Goal: Task Accomplishment & Management: Use online tool/utility

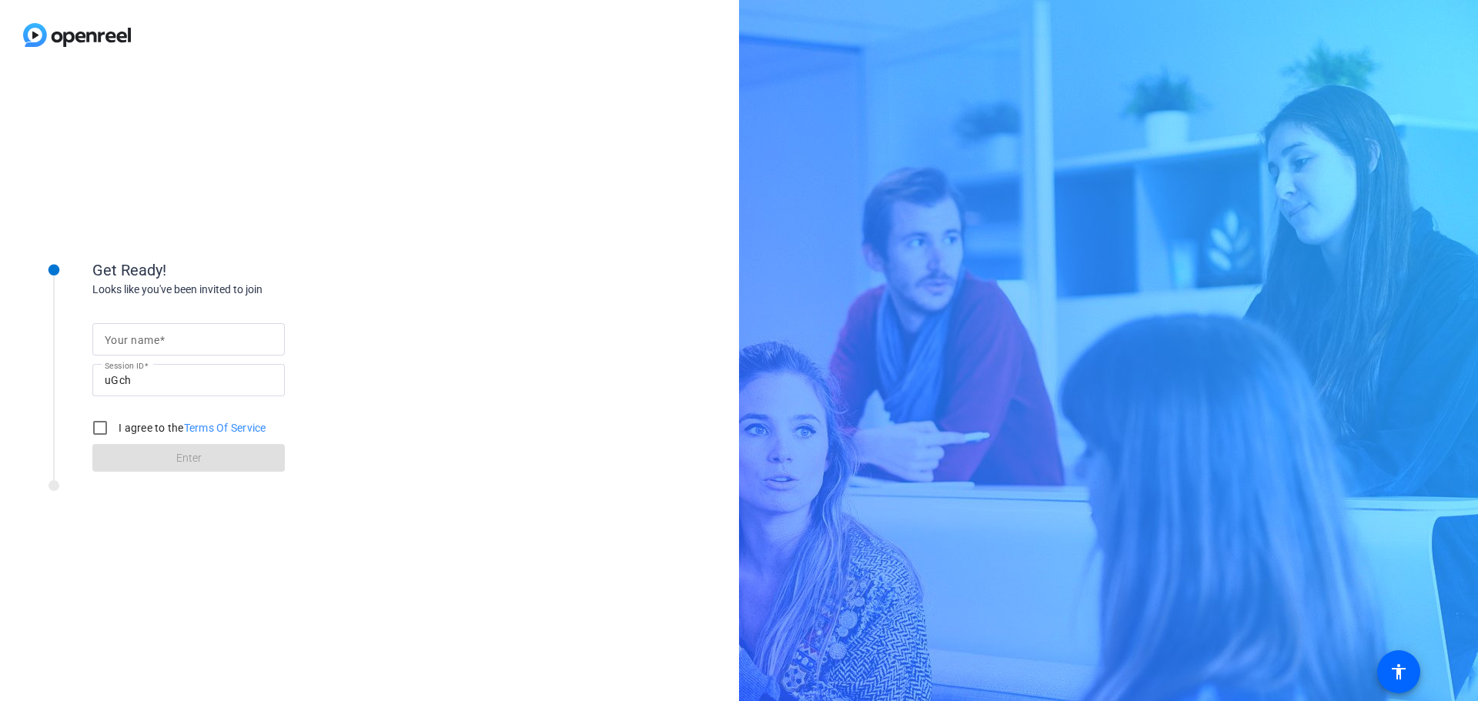
click at [197, 341] on input "Your name" at bounding box center [189, 339] width 168 height 18
type input "Krishna Kathiresan"
click at [132, 433] on label "I agree to the Terms Of Service" at bounding box center [190, 427] width 151 height 15
click at [115, 433] on input "I agree to the Terms Of Service" at bounding box center [100, 428] width 31 height 31
checkbox input "true"
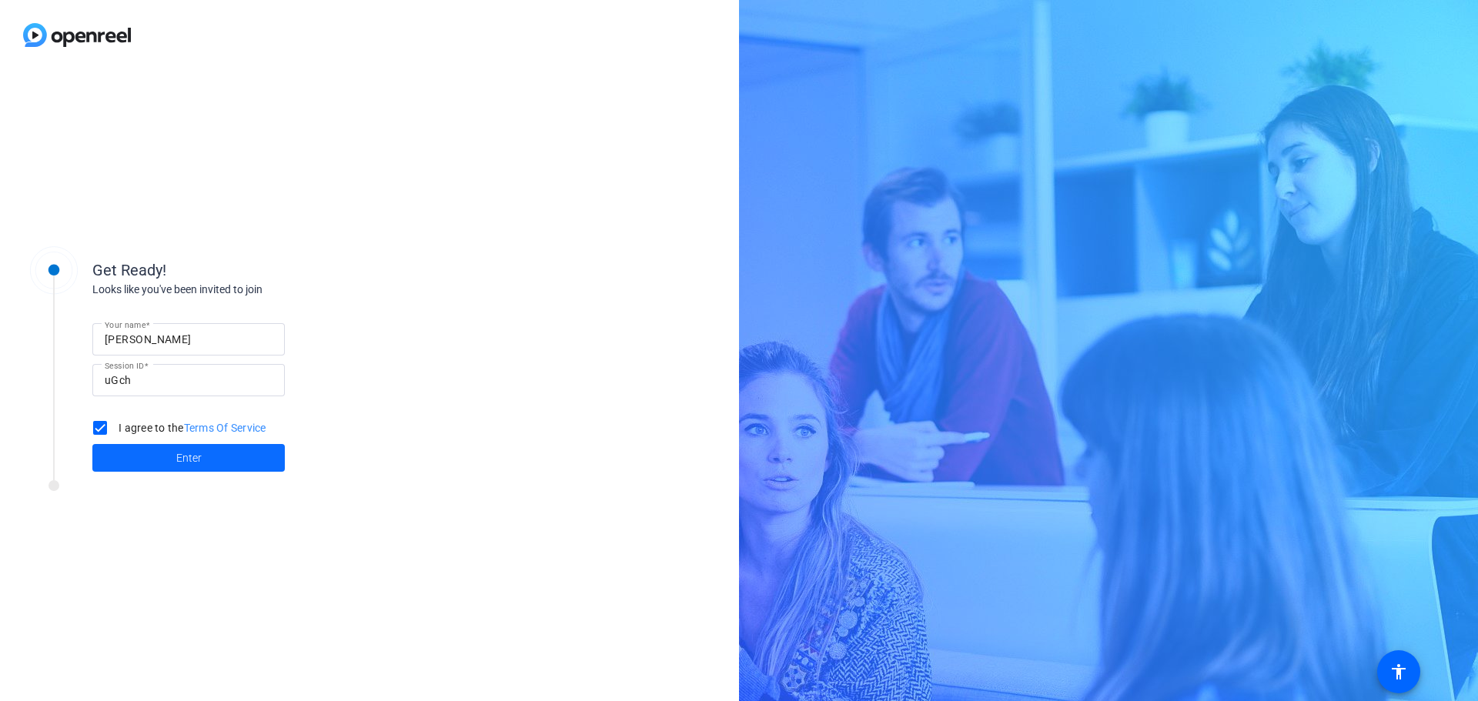
click at [144, 459] on span at bounding box center [188, 457] width 192 height 37
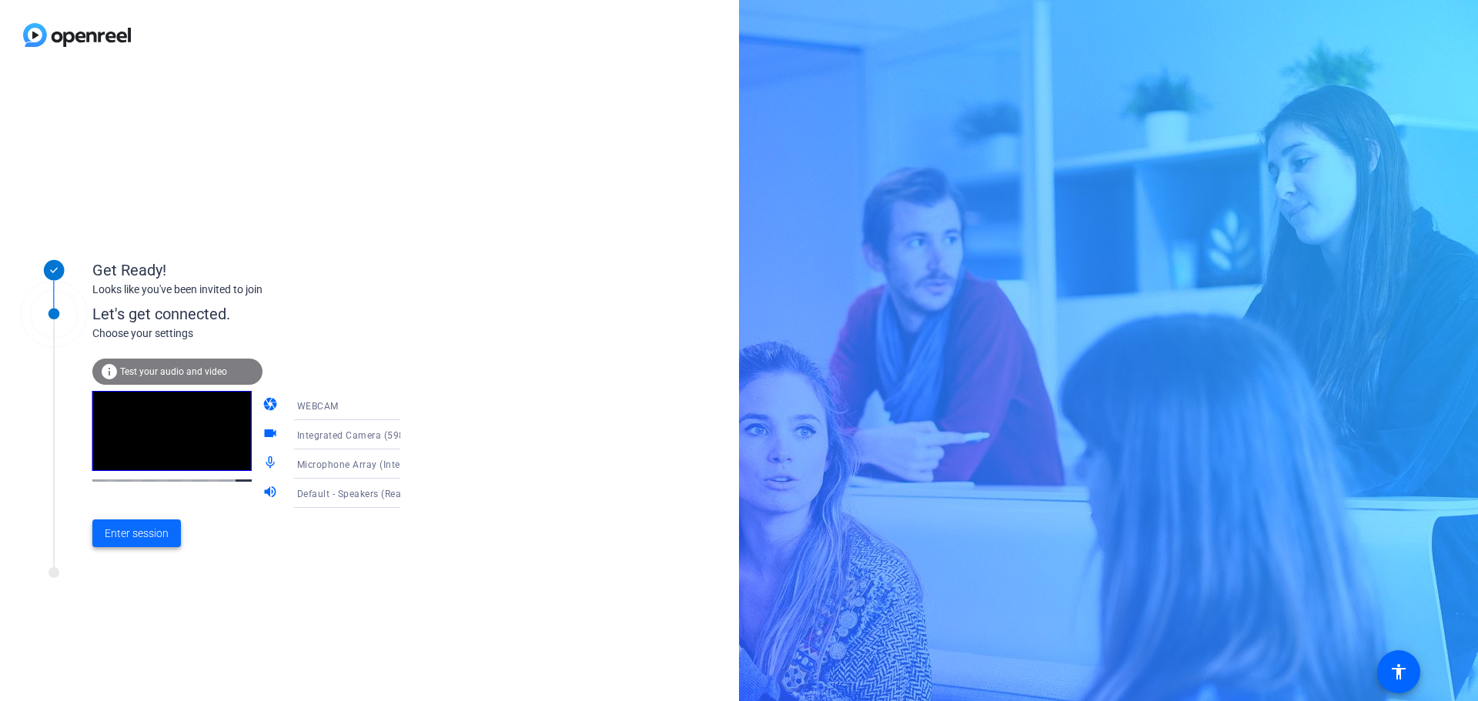
click at [145, 542] on span at bounding box center [136, 533] width 89 height 37
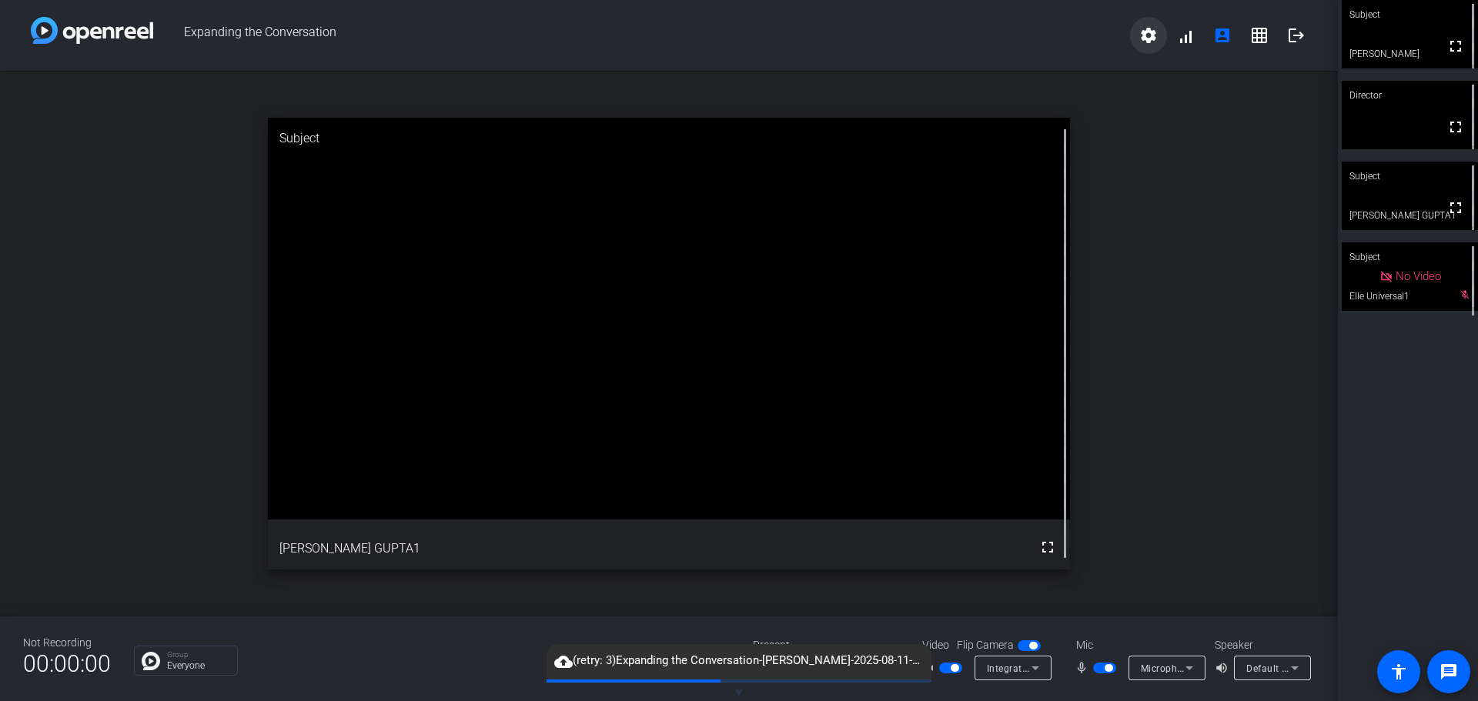
click at [1138, 35] on span at bounding box center [1148, 35] width 37 height 37
click at [1183, 42] on div at bounding box center [739, 350] width 1478 height 701
click at [1149, 36] on body "Accessibility Screen-Reader Guide, Feedback, and Issue Reporting | New window E…" at bounding box center [739, 350] width 1478 height 701
click at [1197, 45] on span at bounding box center [1185, 35] width 37 height 37
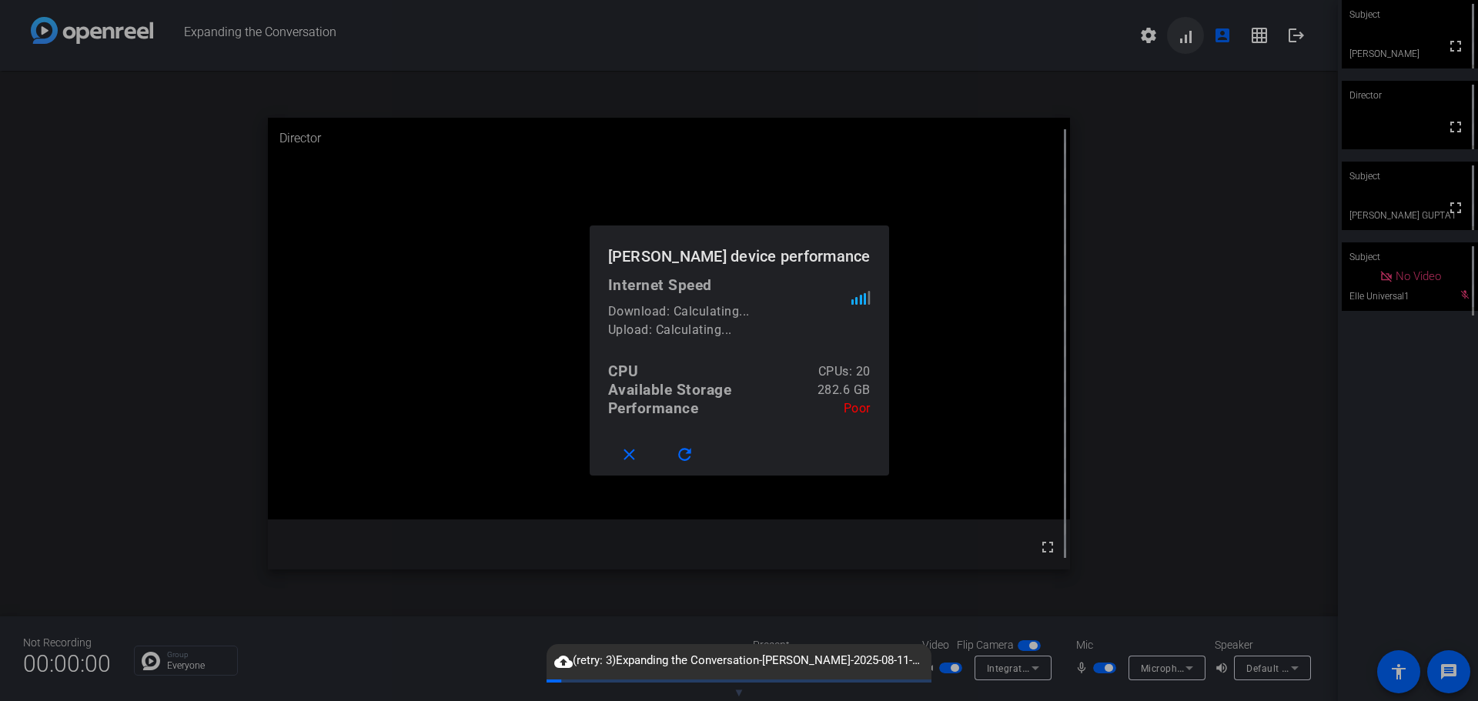
click at [1197, 45] on div at bounding box center [739, 350] width 1478 height 701
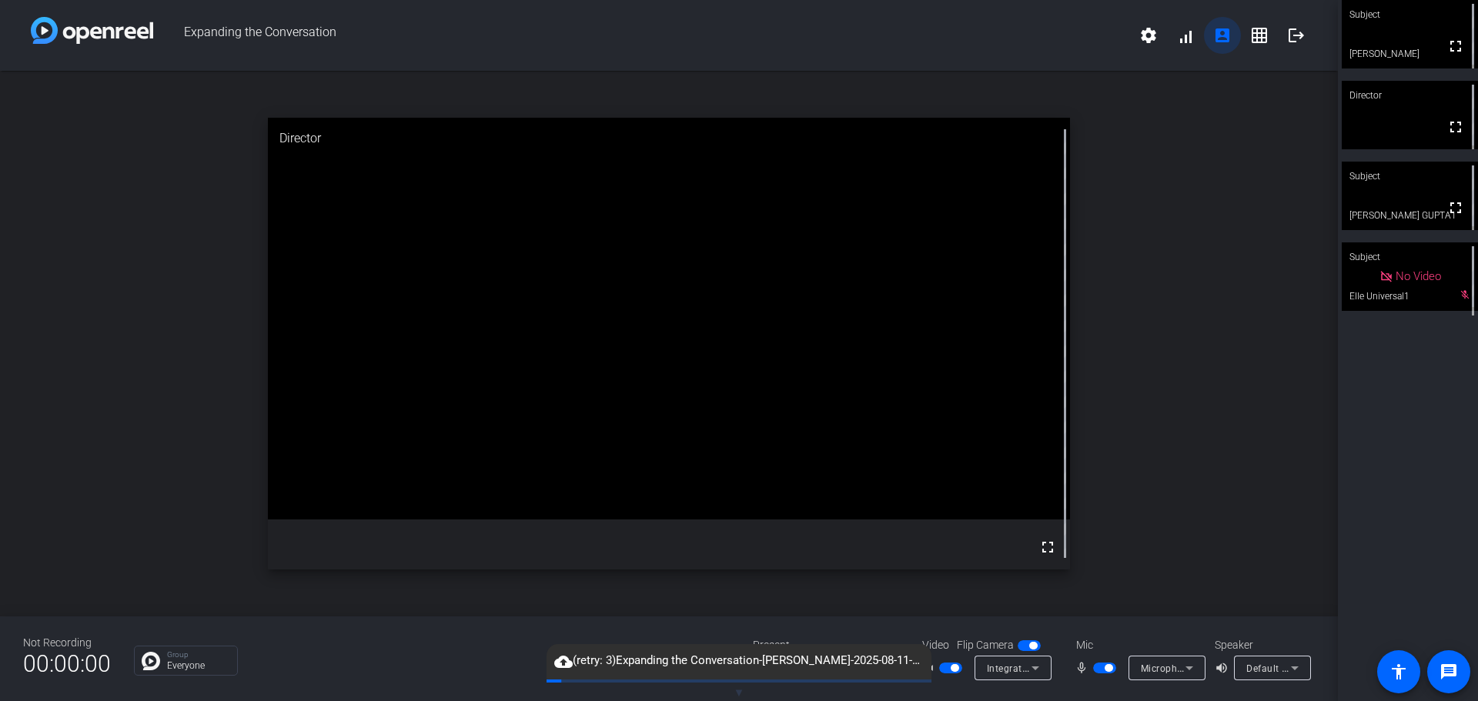
click at [1218, 39] on mat-icon "account_box" at bounding box center [1222, 35] width 18 height 18
click at [1250, 31] on mat-icon "grid_on" at bounding box center [1259, 35] width 18 height 18
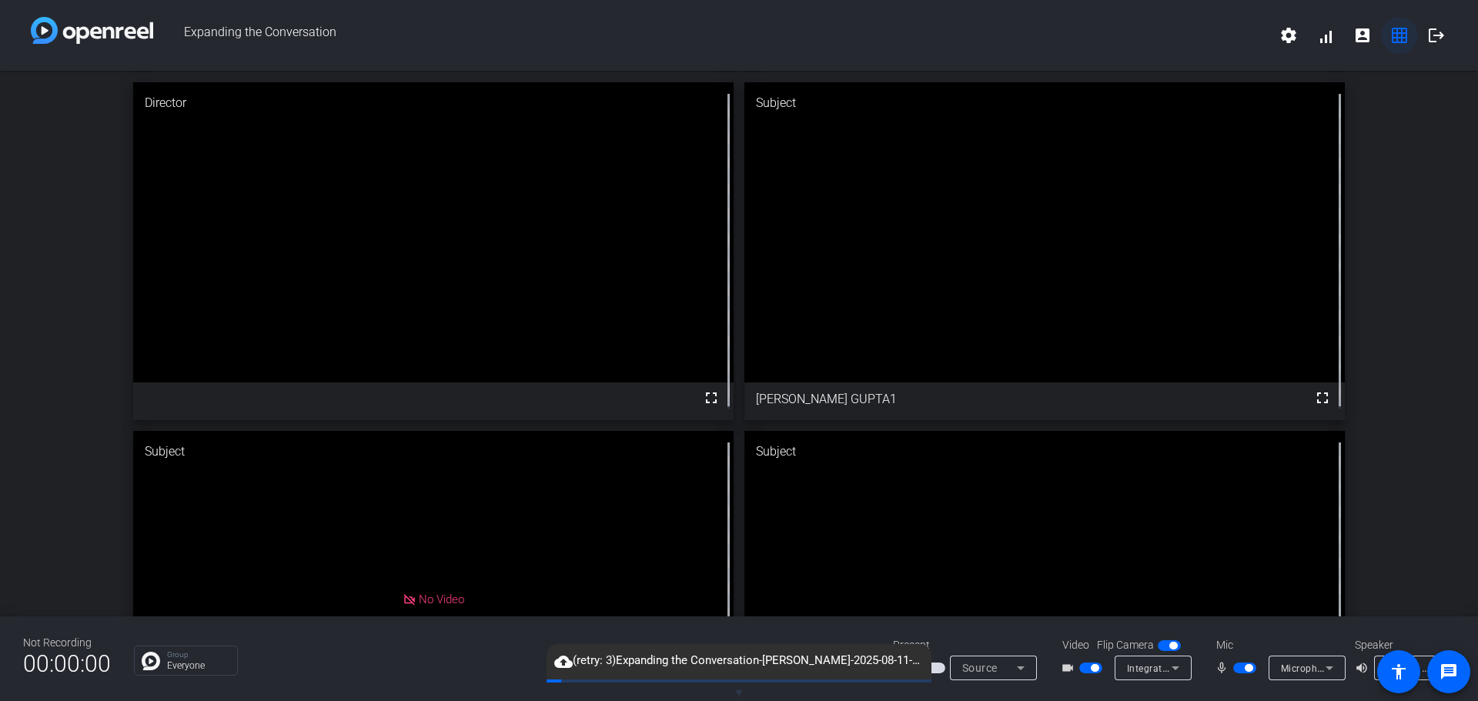
click at [1401, 35] on mat-icon "grid_on" at bounding box center [1399, 35] width 18 height 18
click at [1025, 672] on icon at bounding box center [1020, 668] width 18 height 18
click at [1438, 427] on div at bounding box center [739, 350] width 1478 height 701
click at [1402, 37] on mat-icon "grid_on" at bounding box center [1399, 35] width 18 height 18
click at [1362, 35] on mat-icon "account_box" at bounding box center [1362, 35] width 18 height 18
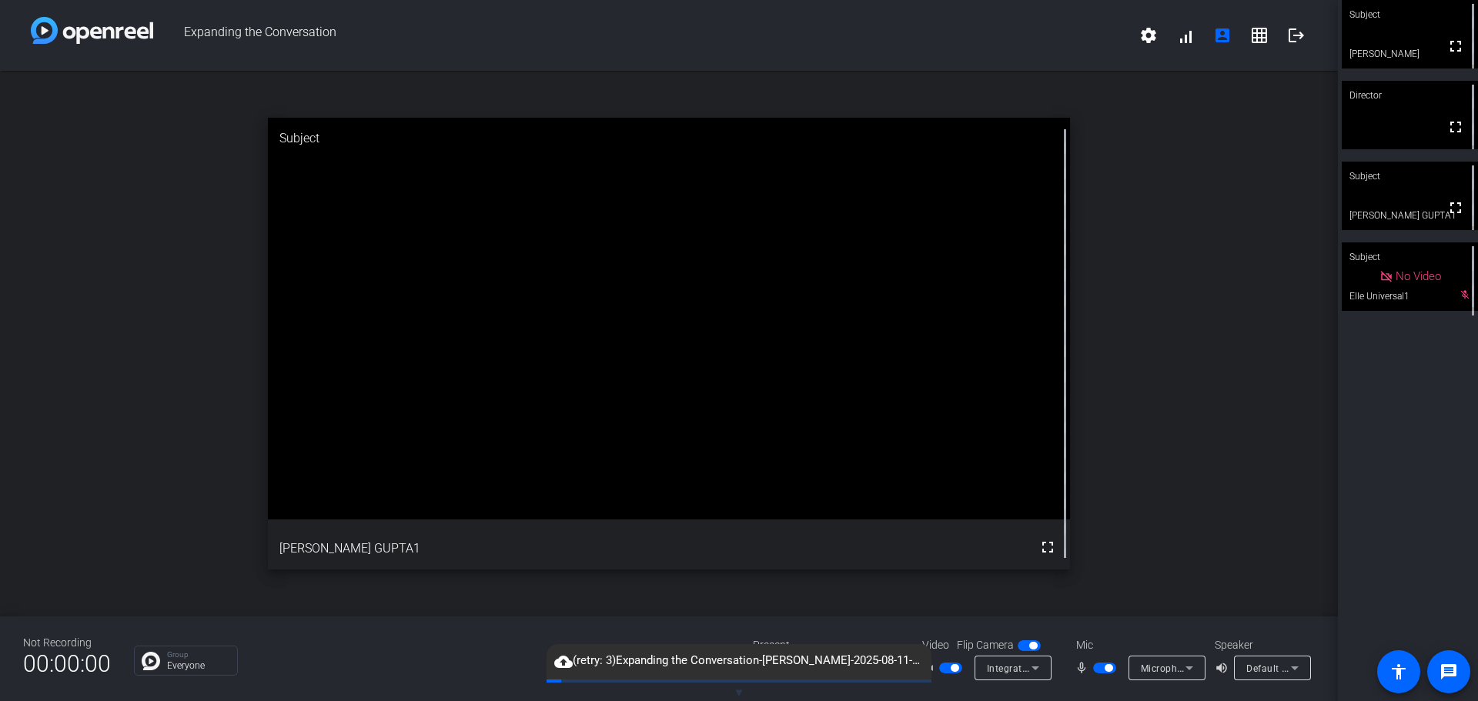
click at [202, 667] on p "Everyone" at bounding box center [198, 665] width 62 height 9
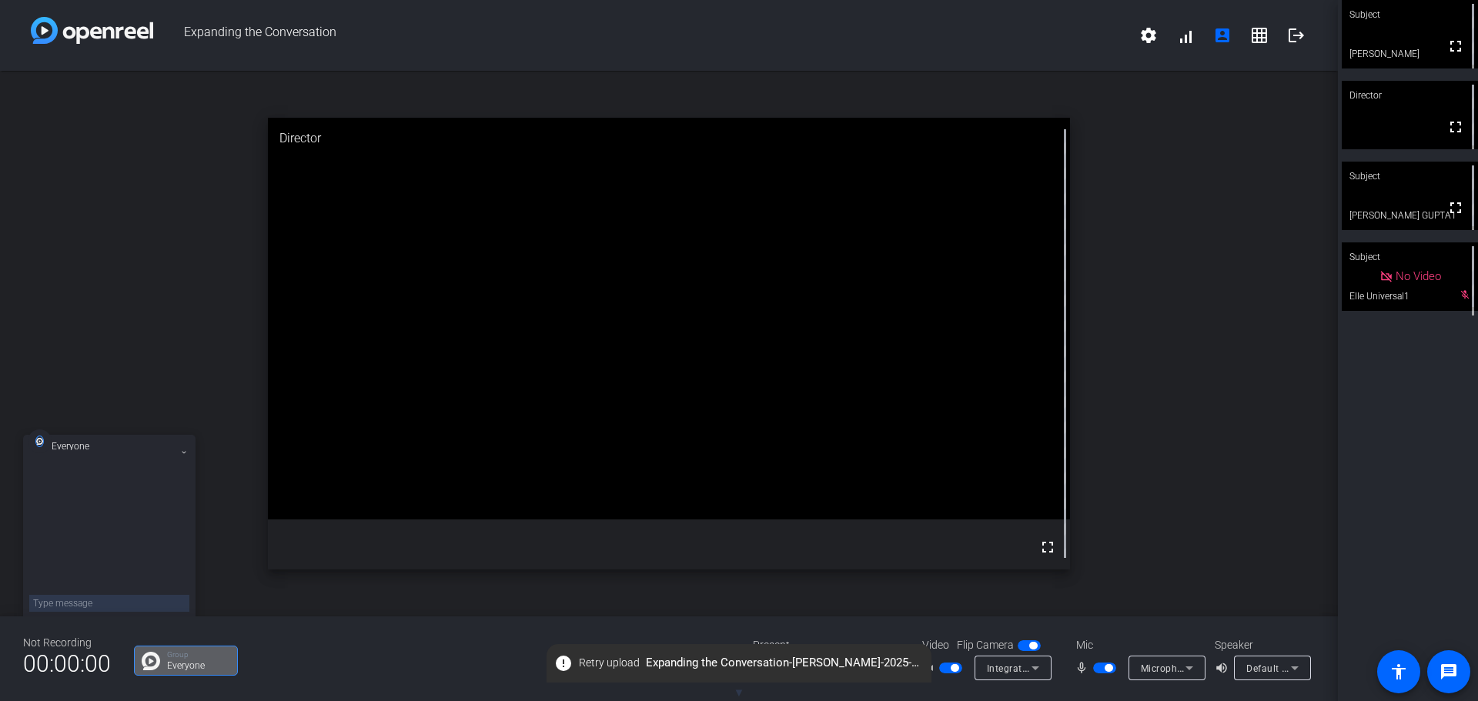
click at [181, 452] on icon at bounding box center [184, 452] width 6 height 6
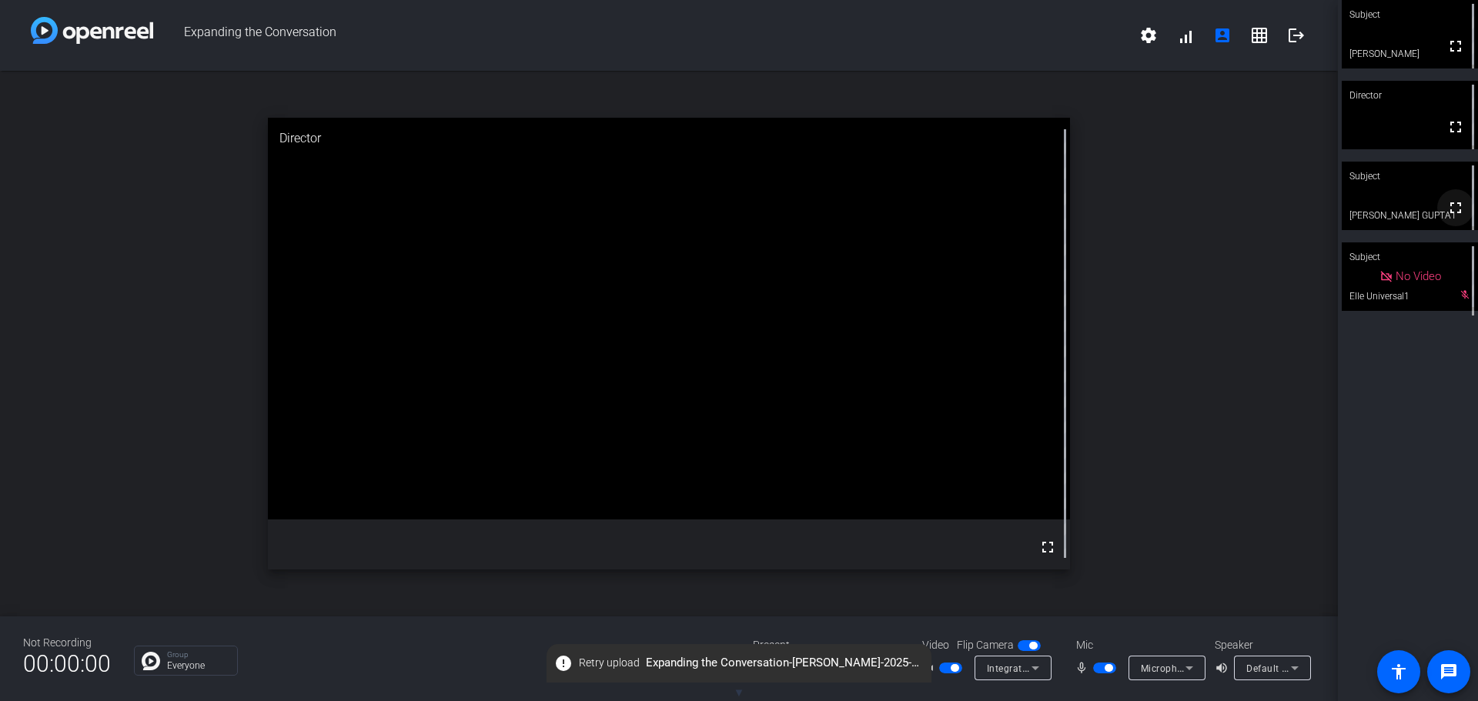
click at [1452, 215] on mat-icon "fullscreen" at bounding box center [1455, 208] width 18 height 18
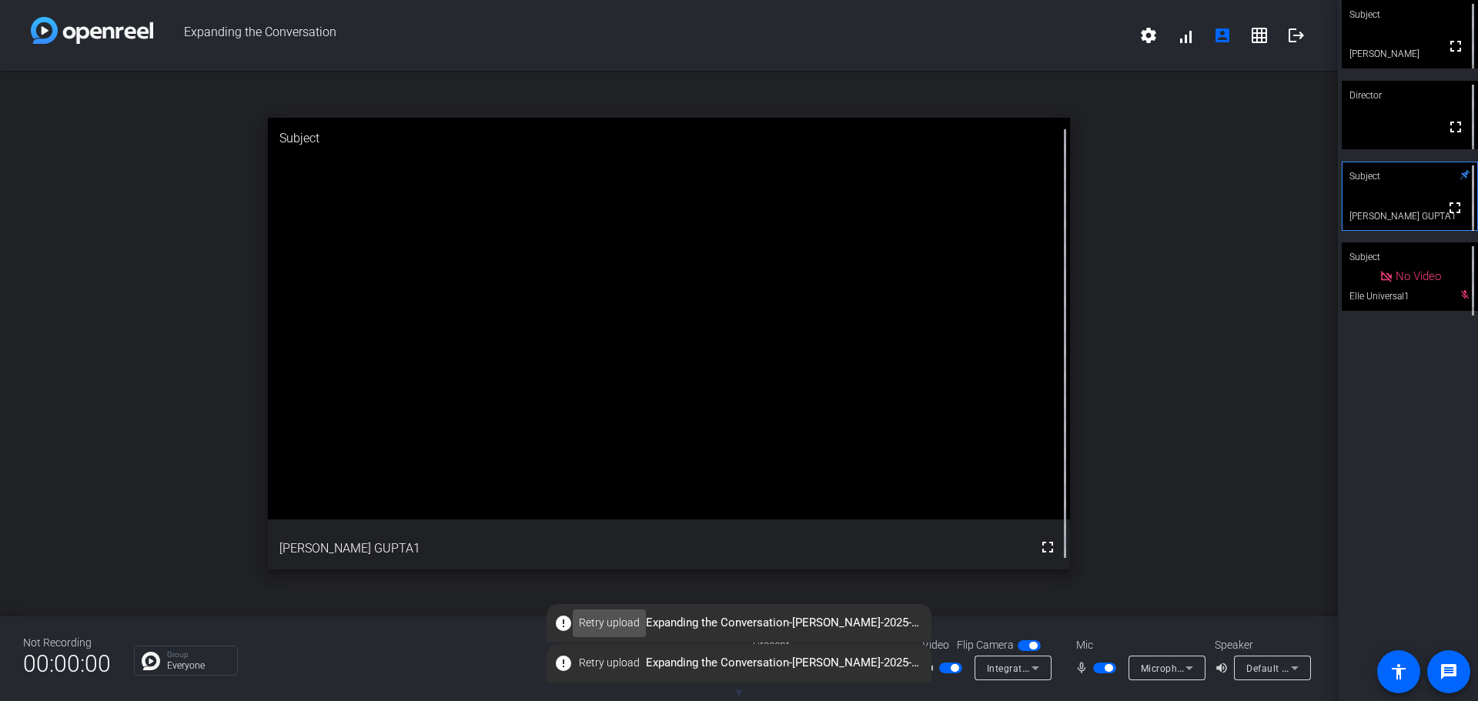
click at [609, 629] on span "Retry upload" at bounding box center [609, 623] width 61 height 16
click at [1184, 34] on span at bounding box center [1185, 35] width 37 height 37
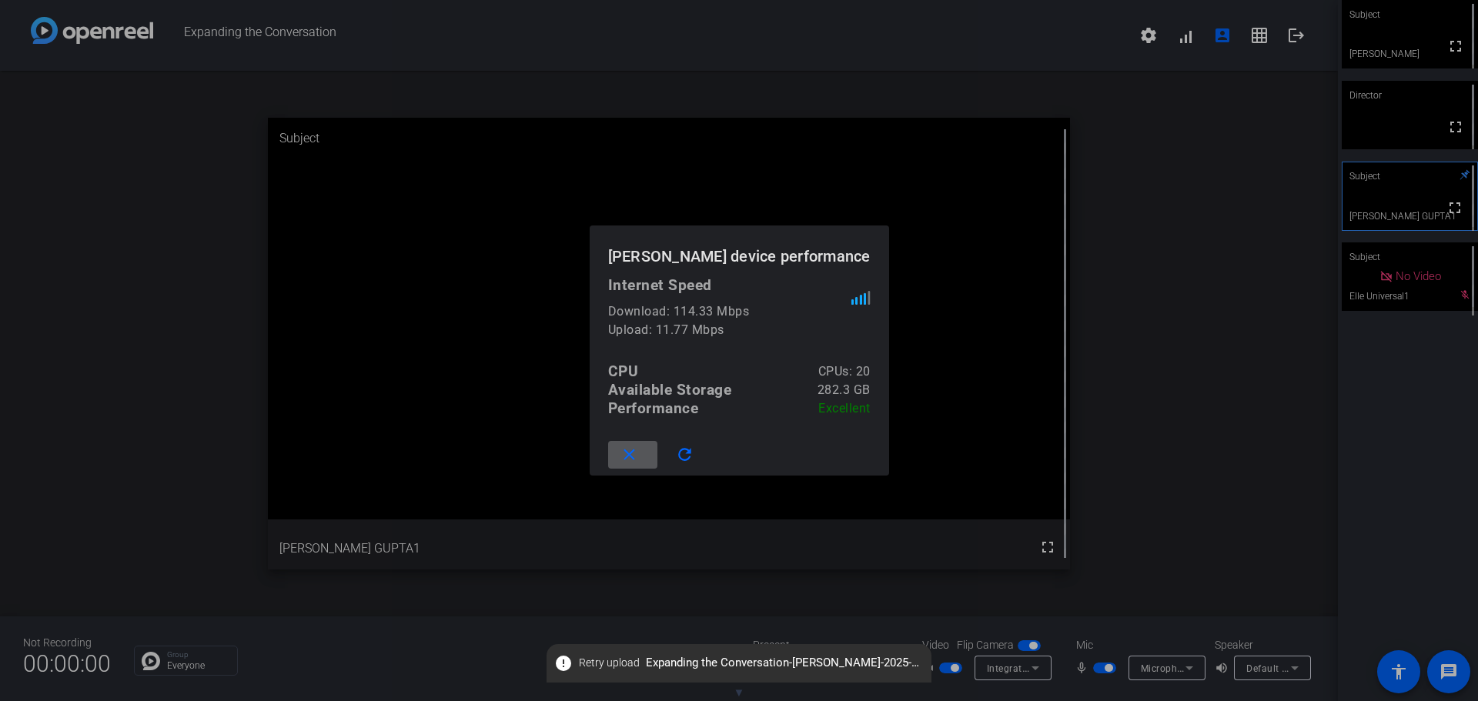
click at [1197, 389] on div at bounding box center [739, 350] width 1478 height 701
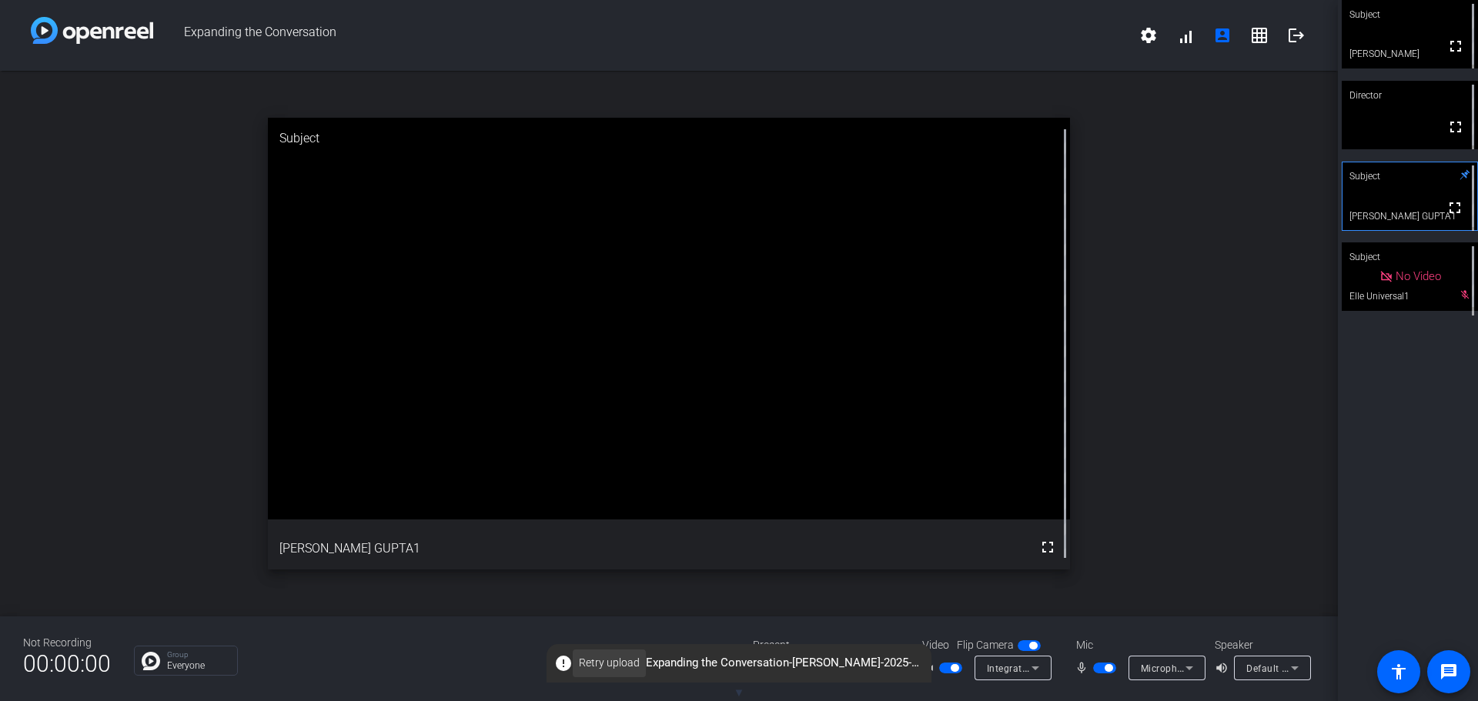
click at [611, 660] on span "Retry upload" at bounding box center [609, 663] width 61 height 16
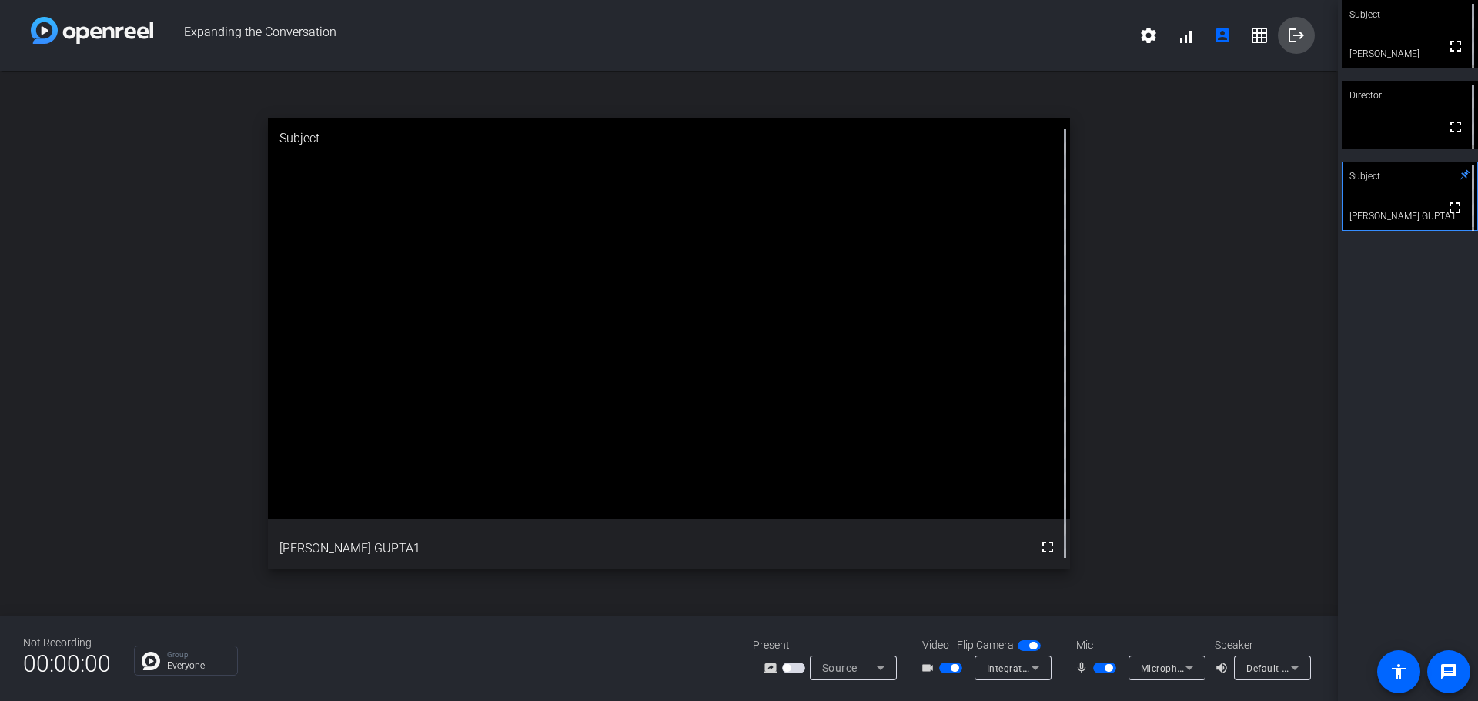
click at [1300, 35] on mat-icon "logout" at bounding box center [1296, 35] width 18 height 18
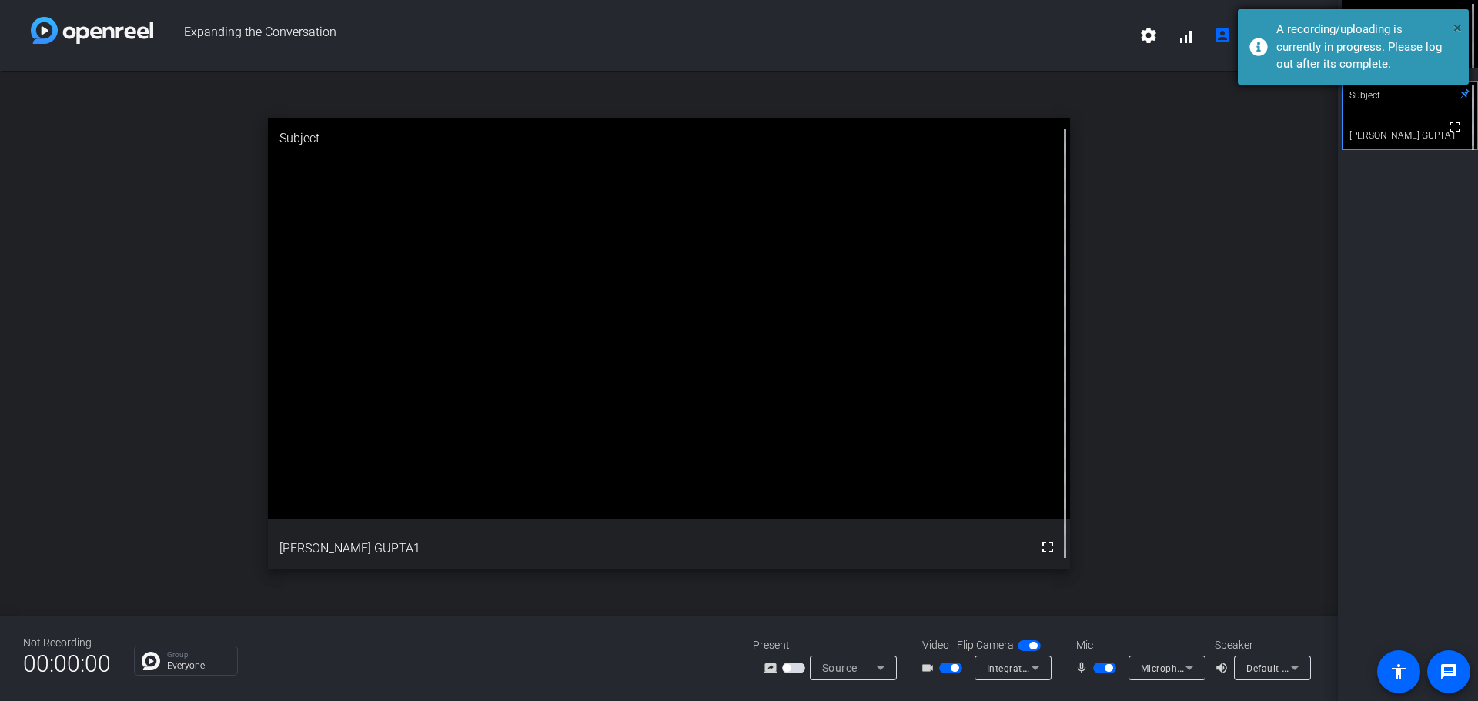
click at [1458, 25] on span "×" at bounding box center [1457, 27] width 8 height 18
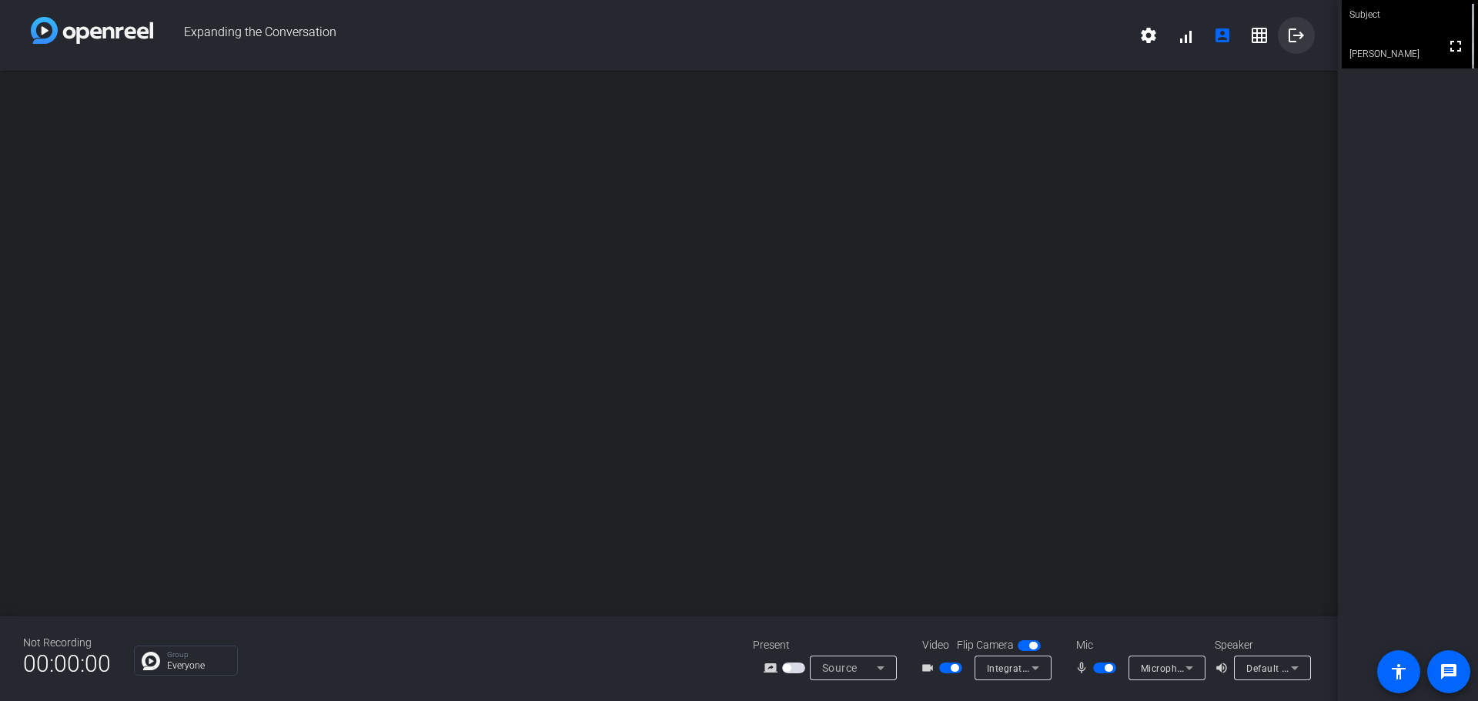
click at [1293, 47] on span at bounding box center [1296, 35] width 37 height 37
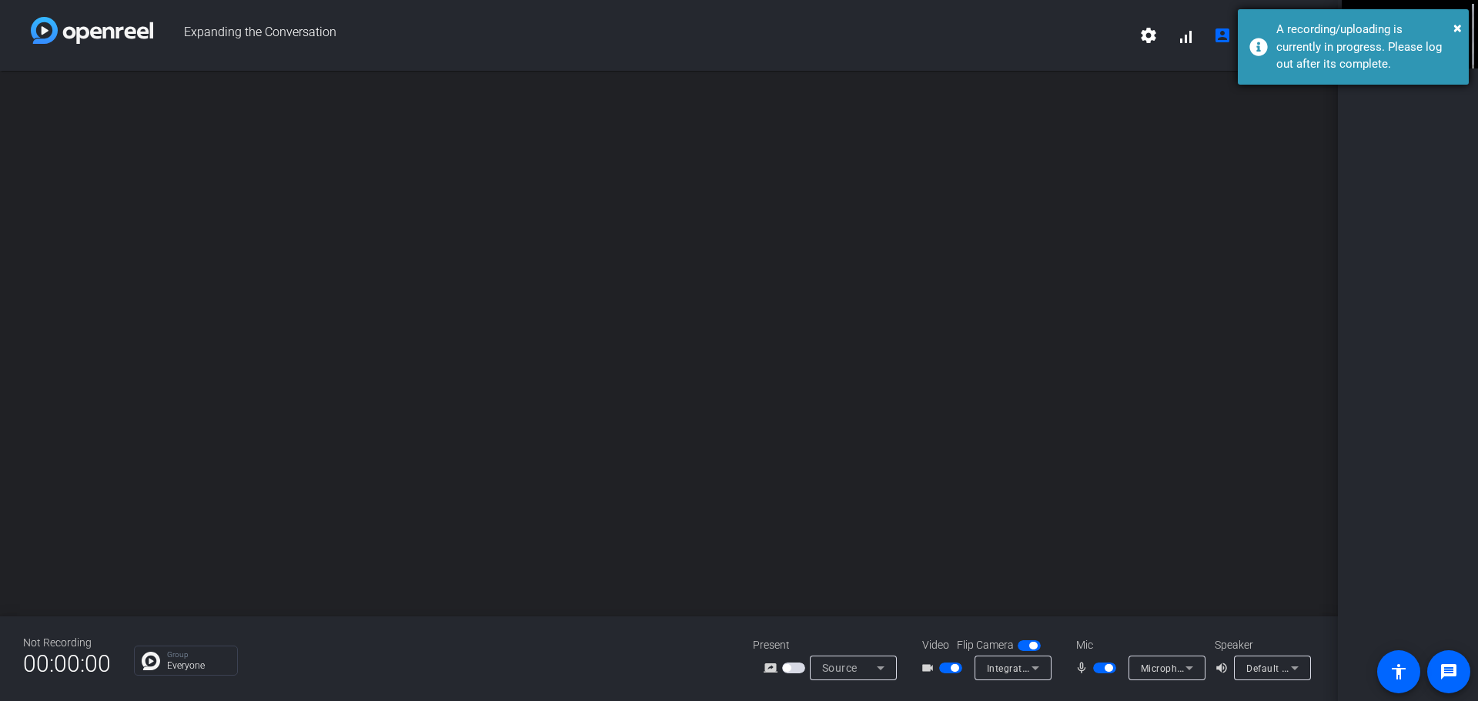
click at [1462, 22] on div "× A recording/uploading is currently in progress. Please log out after its comp…" at bounding box center [1353, 46] width 231 height 75
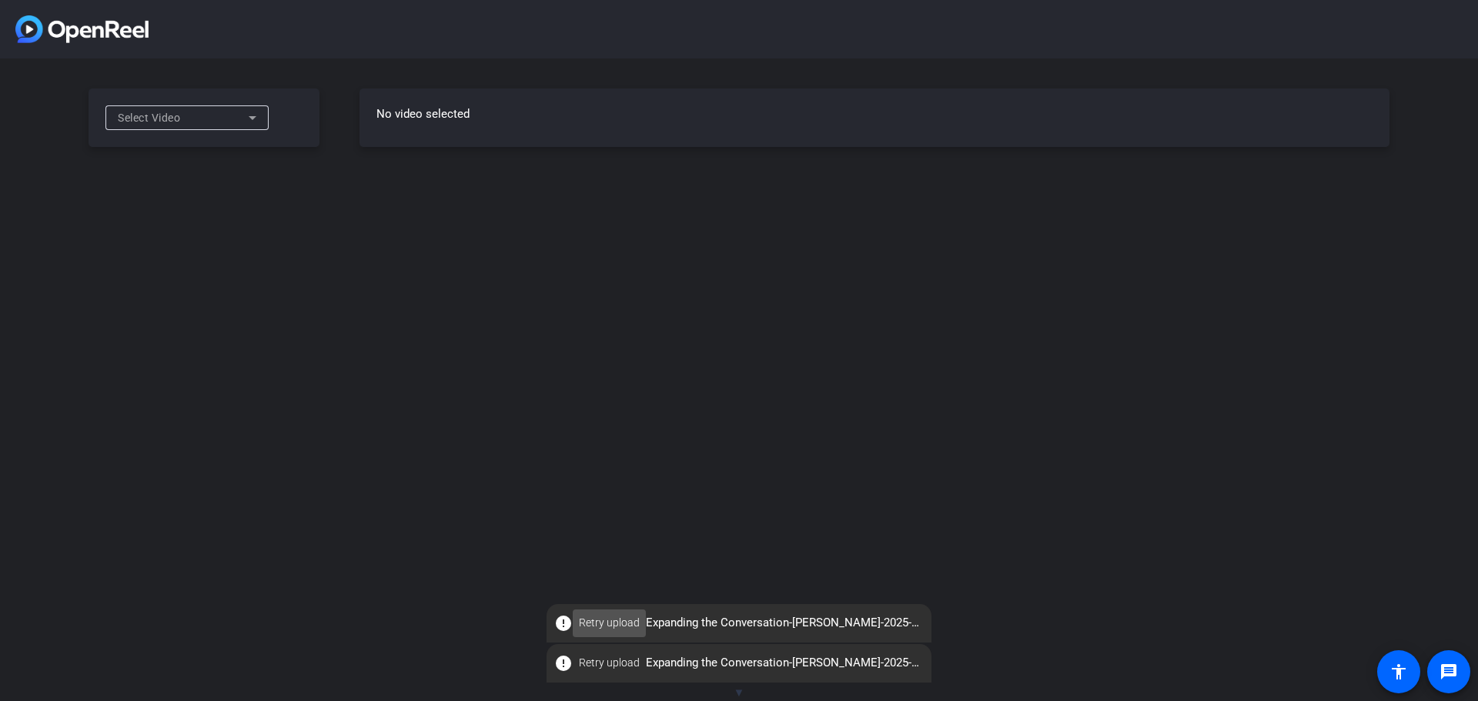
click at [609, 626] on span "Retry upload" at bounding box center [609, 623] width 61 height 16
click at [24, 22] on img at bounding box center [81, 29] width 133 height 28
click at [226, 396] on div "Select Video No video selected" at bounding box center [739, 350] width 1478 height 701
click at [246, 124] on icon at bounding box center [252, 118] width 18 height 18
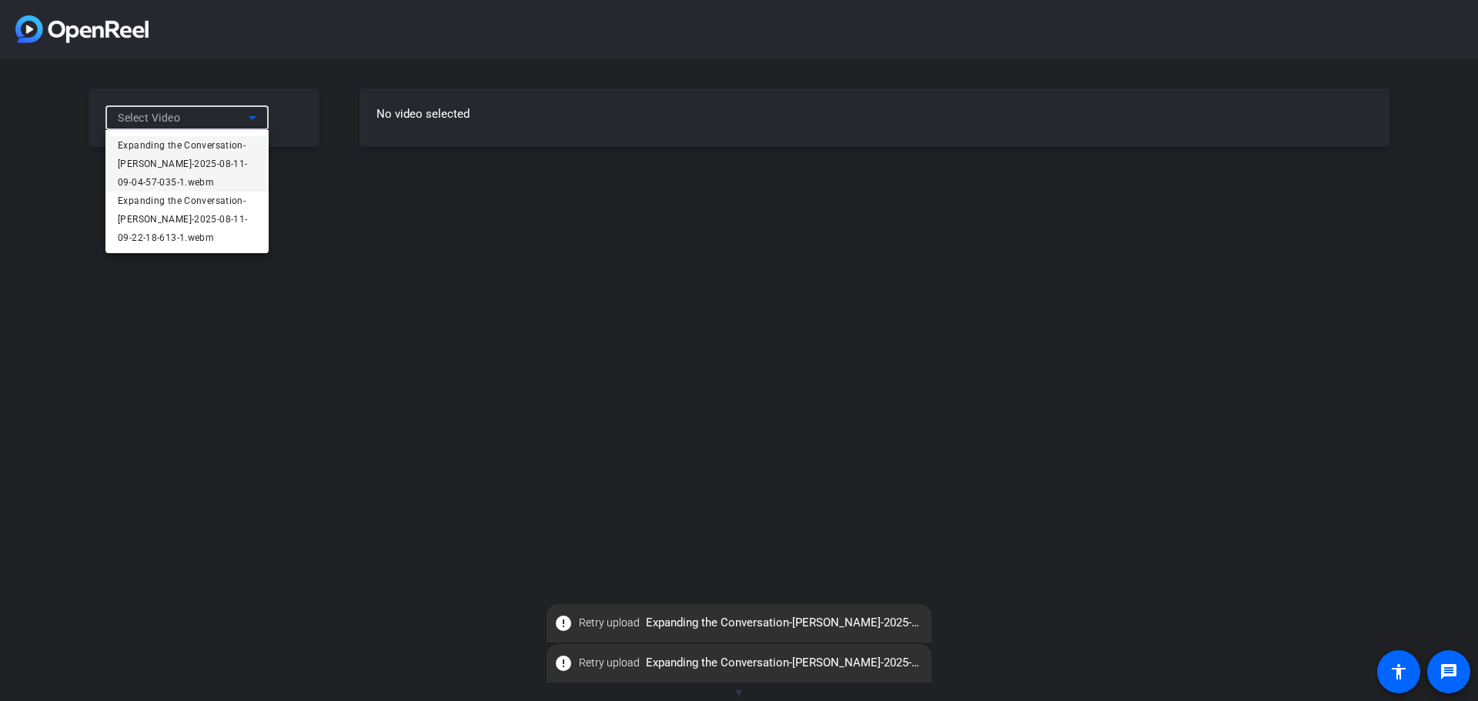
click at [219, 154] on span "Expanding the Conversation-[PERSON_NAME]-2025-08-11-09-04-57-035-1.webm" at bounding box center [187, 163] width 139 height 55
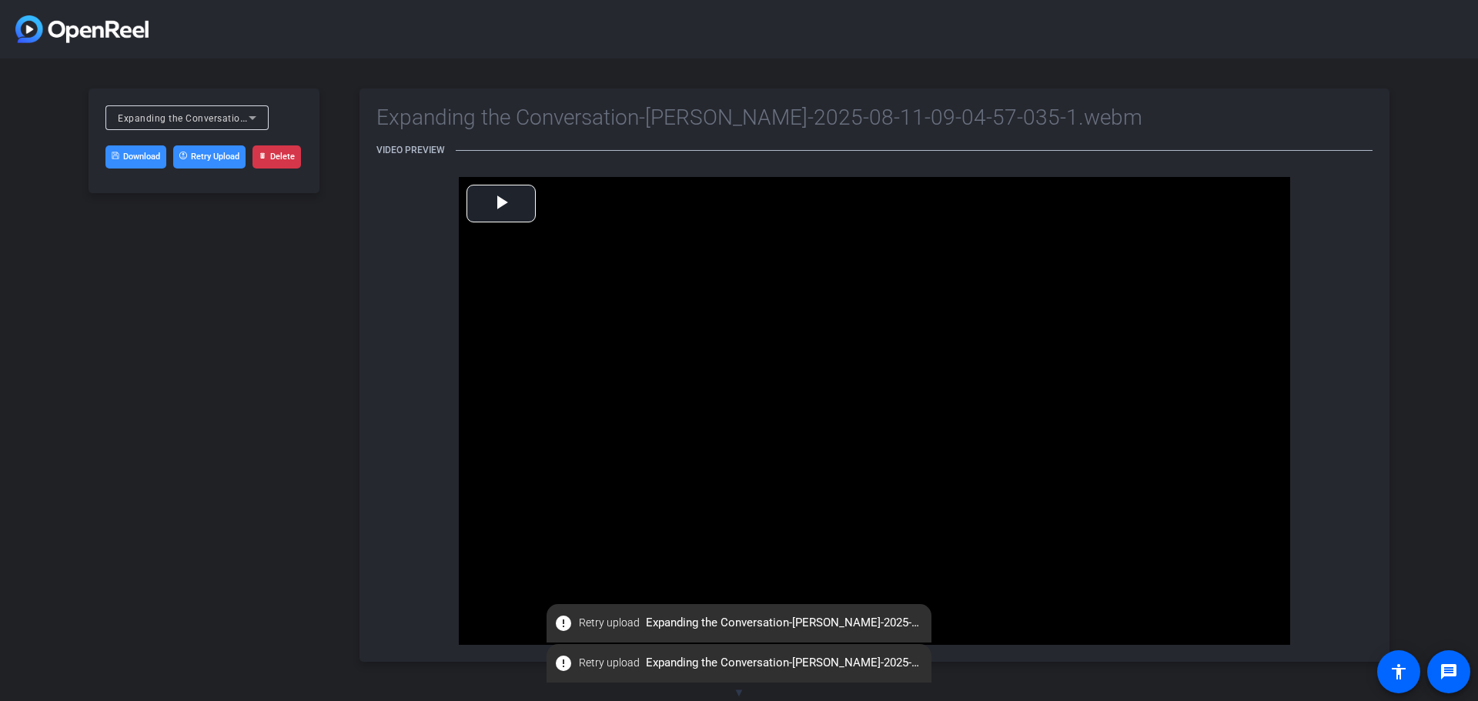
click at [139, 161] on link "Download" at bounding box center [135, 156] width 61 height 23
click at [228, 115] on span "Expanding the Conversation-[PERSON_NAME]-2025-08-11-09-04-57-035-1.webm" at bounding box center [298, 118] width 361 height 12
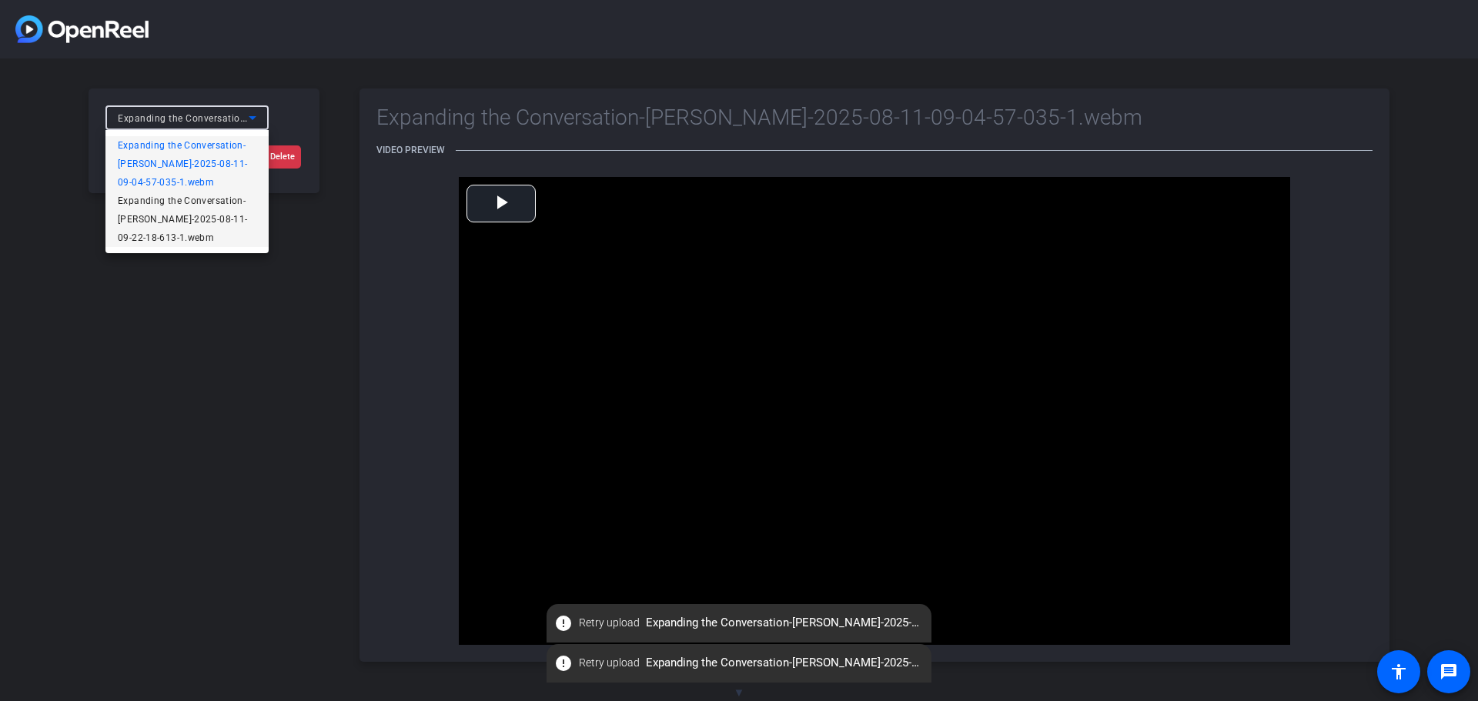
click at [198, 227] on span "Expanding the Conversation-[PERSON_NAME]-2025-08-11-09-22-18-613-1.webm" at bounding box center [187, 219] width 139 height 55
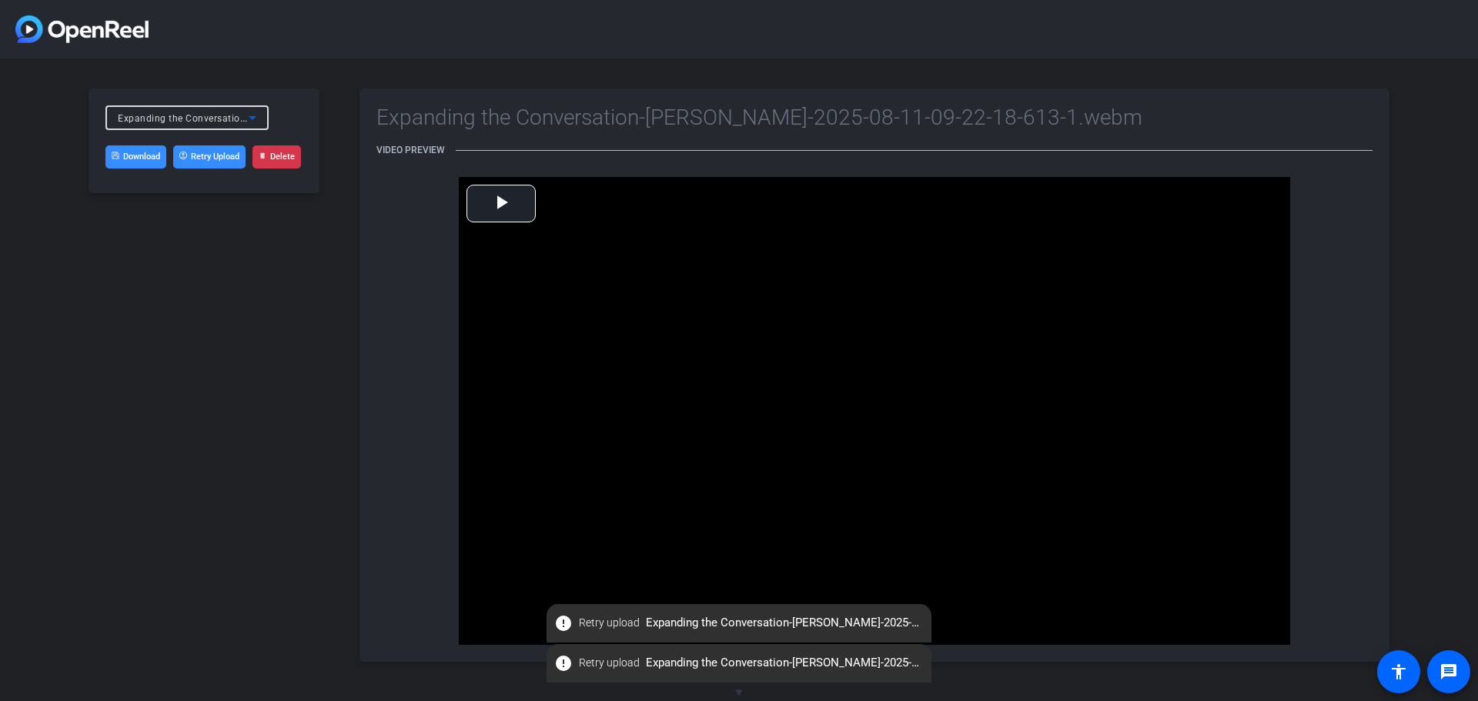
click at [134, 161] on link "Download" at bounding box center [135, 156] width 61 height 23
click at [501, 203] on span "Video Player" at bounding box center [501, 203] width 0 height 0
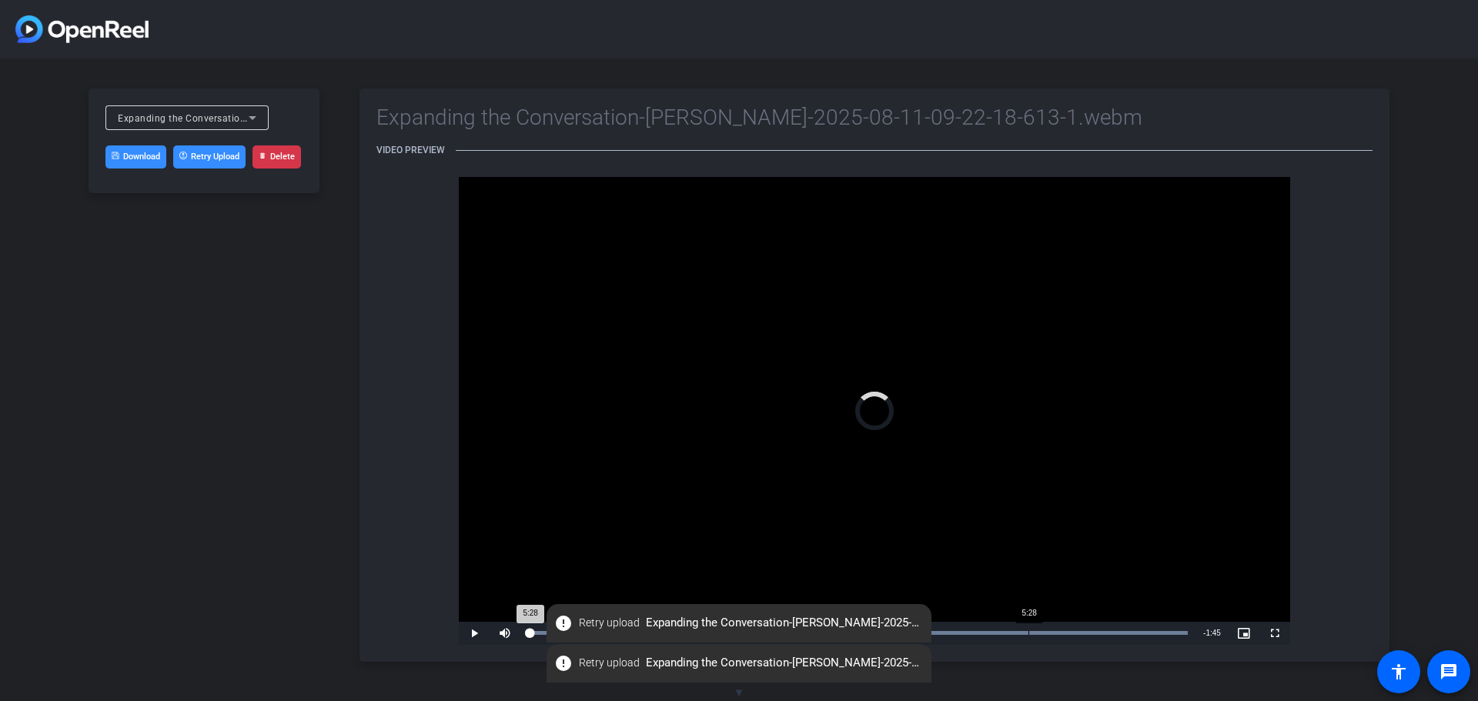
click at [1028, 637] on div "Loaded : 100.00% 5:28 5:28" at bounding box center [857, 633] width 675 height 23
click at [1131, 629] on div "Loaded : 100.00% 6:35 6:35" at bounding box center [857, 633] width 675 height 23
click at [473, 633] on span "Video Player" at bounding box center [474, 633] width 31 height 0
click at [239, 125] on div "Expanding the Conversation-[PERSON_NAME]-2025-08-11-09-22-18-613-1.webm" at bounding box center [183, 118] width 131 height 19
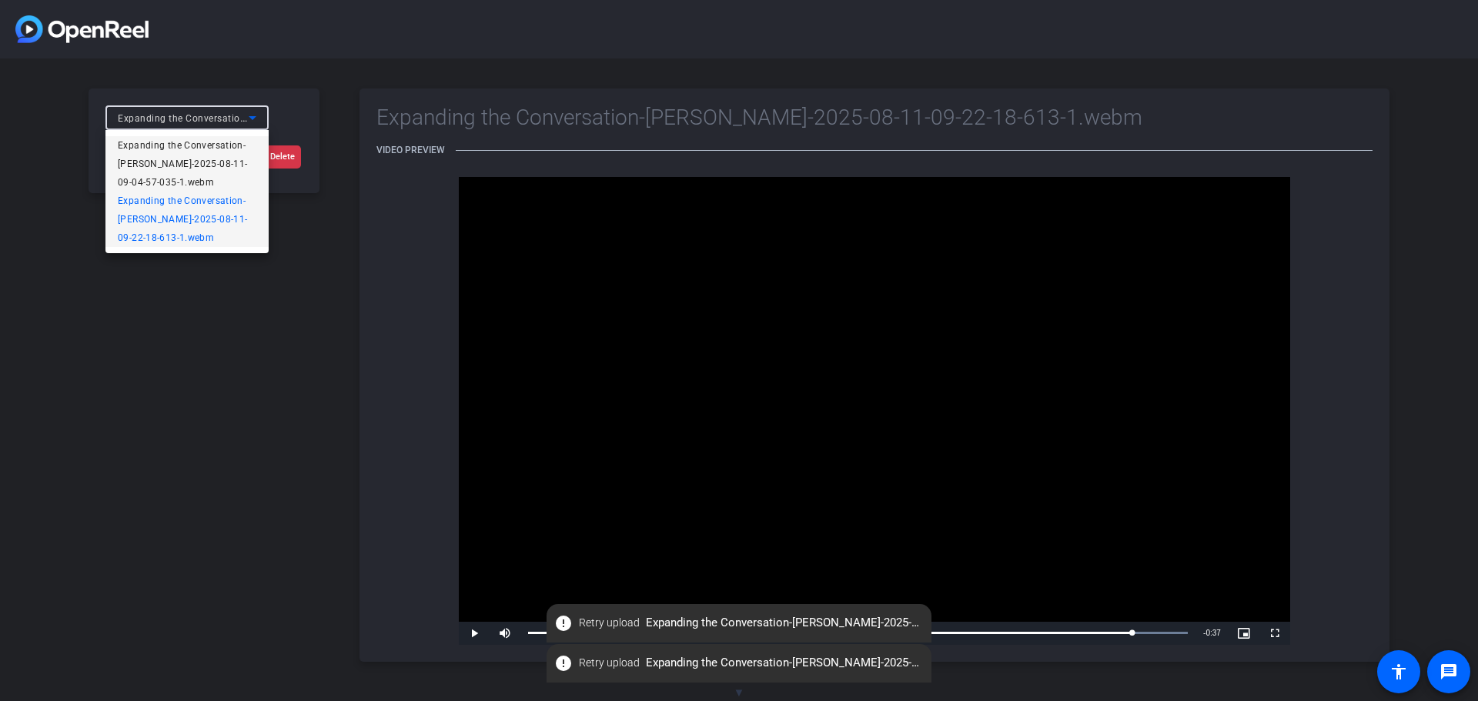
click at [202, 162] on span "Expanding the Conversation-[PERSON_NAME]-2025-08-11-09-04-57-035-1.webm" at bounding box center [187, 163] width 139 height 55
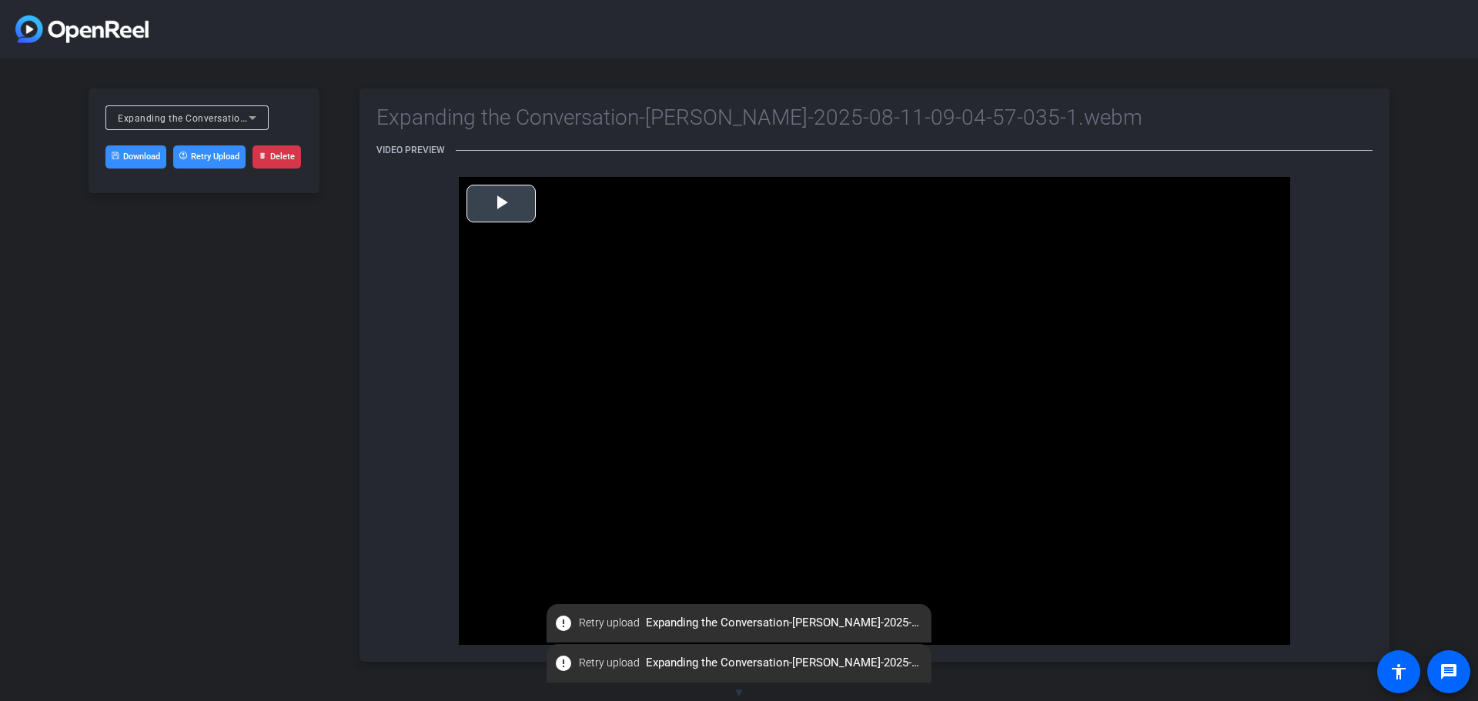
click at [501, 203] on span "Video Player" at bounding box center [501, 203] width 0 height 0
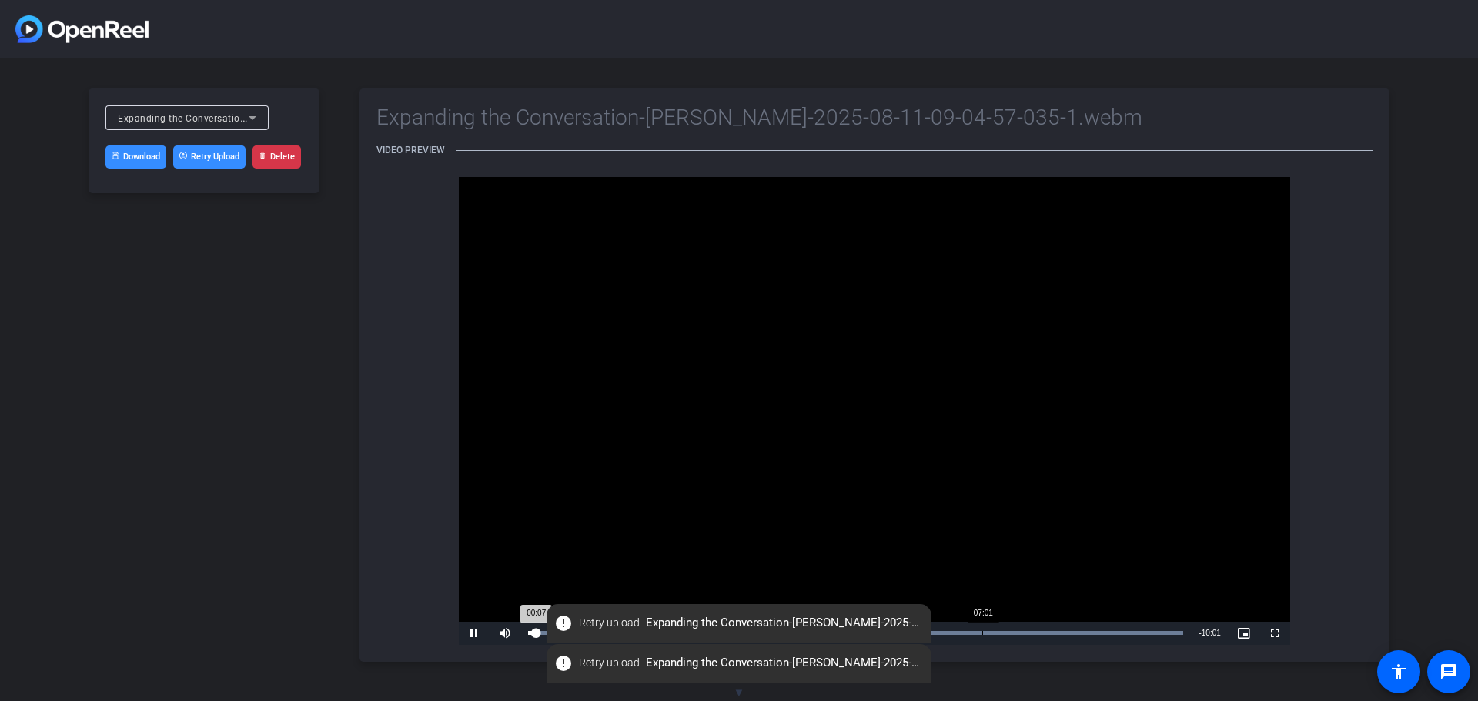
click at [982, 633] on div "Loaded : 100.00% 07:01 00:07" at bounding box center [856, 633] width 656 height 4
click at [824, 492] on video "Video Player" at bounding box center [874, 411] width 831 height 468
click at [973, 635] on div "Loaded : 100.00% 06:52 07:02" at bounding box center [857, 633] width 675 height 23
click at [982, 634] on div "Loaded : 100.00% 06:58 06:50" at bounding box center [858, 633] width 660 height 4
click at [994, 633] on div "Loaded : 100.00% 07:09 06:59" at bounding box center [858, 633] width 660 height 4
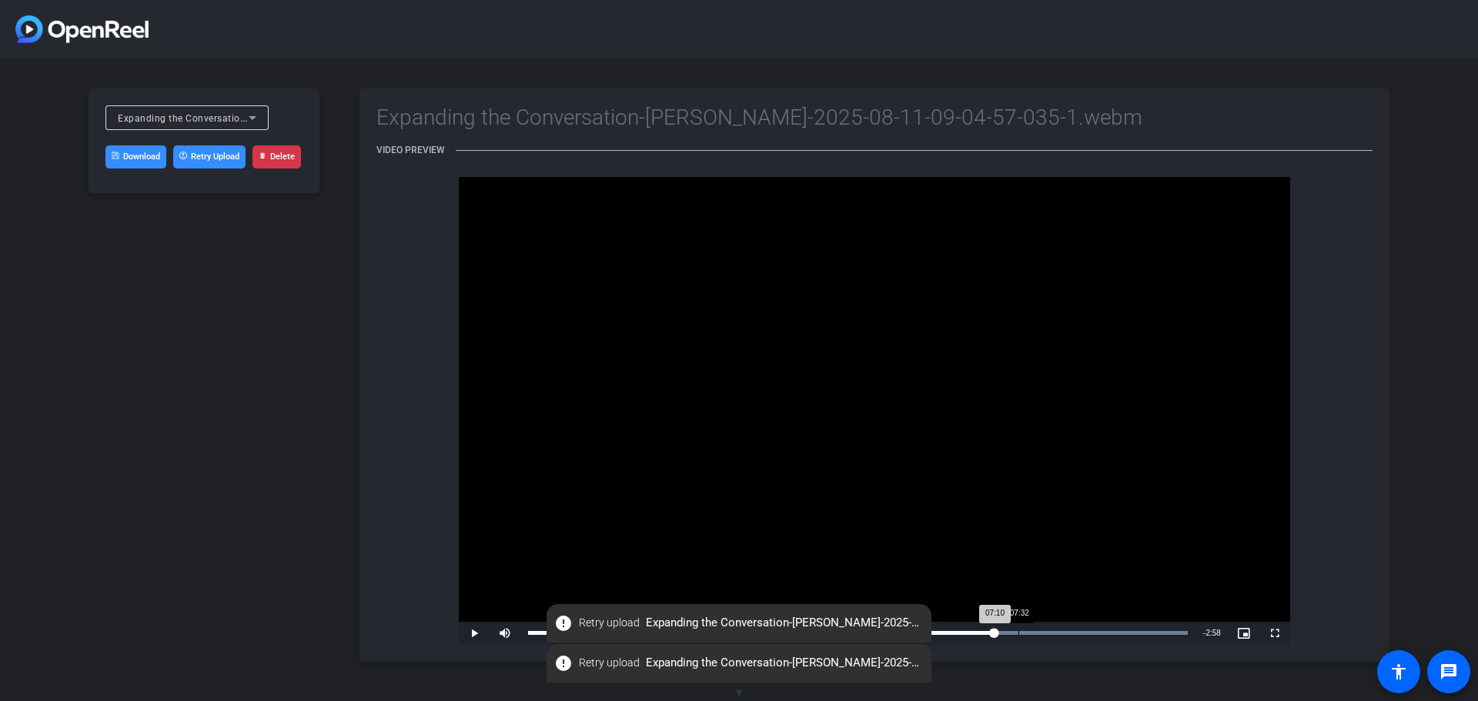
click at [1020, 633] on div "Loaded : 100.00% 07:32 07:10" at bounding box center [858, 633] width 660 height 4
click at [1049, 633] on div "08:01" at bounding box center [1049, 633] width 1 height 4
click at [1092, 631] on div "Loaded : 100.00% 08:40 08:01" at bounding box center [858, 633] width 660 height 4
click at [1114, 631] on div "Loaded : 100.00% 08:57 08:40" at bounding box center [858, 633] width 660 height 4
